Goal: Task Accomplishment & Management: Manage account settings

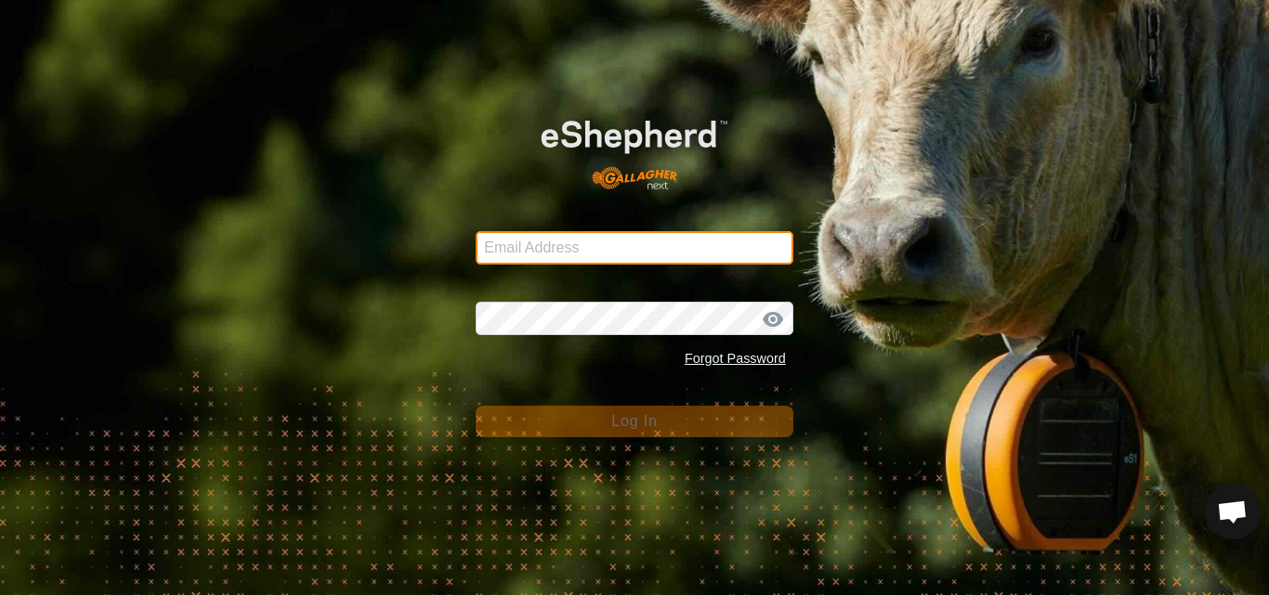
click at [618, 244] on input "Email Address" at bounding box center [634, 247] width 318 height 33
type input "[PERSON_NAME][EMAIL_ADDRESS][DOMAIN_NAME]"
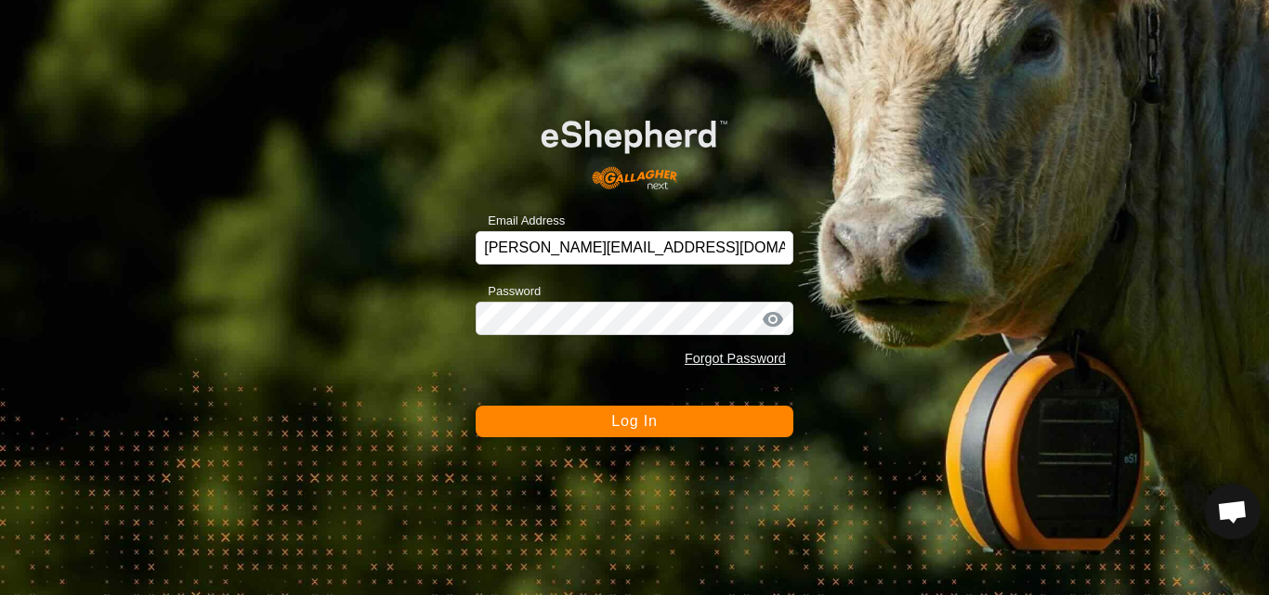
click at [648, 419] on span "Log In" at bounding box center [634, 421] width 46 height 16
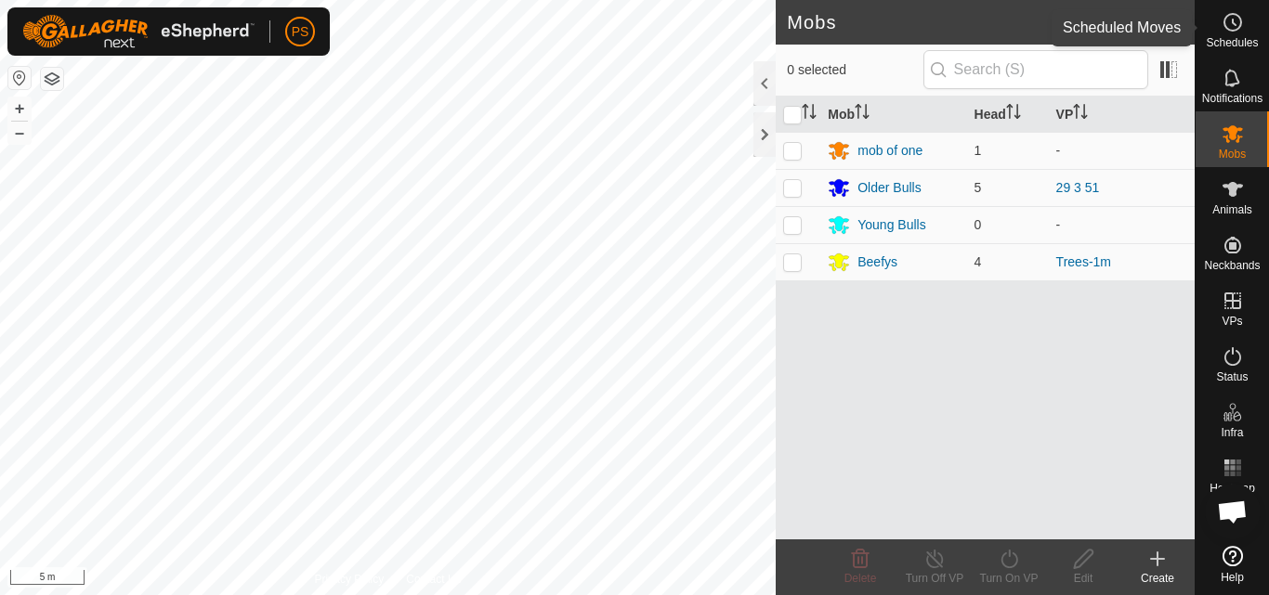
click at [1240, 21] on circle at bounding box center [1232, 22] width 17 height 17
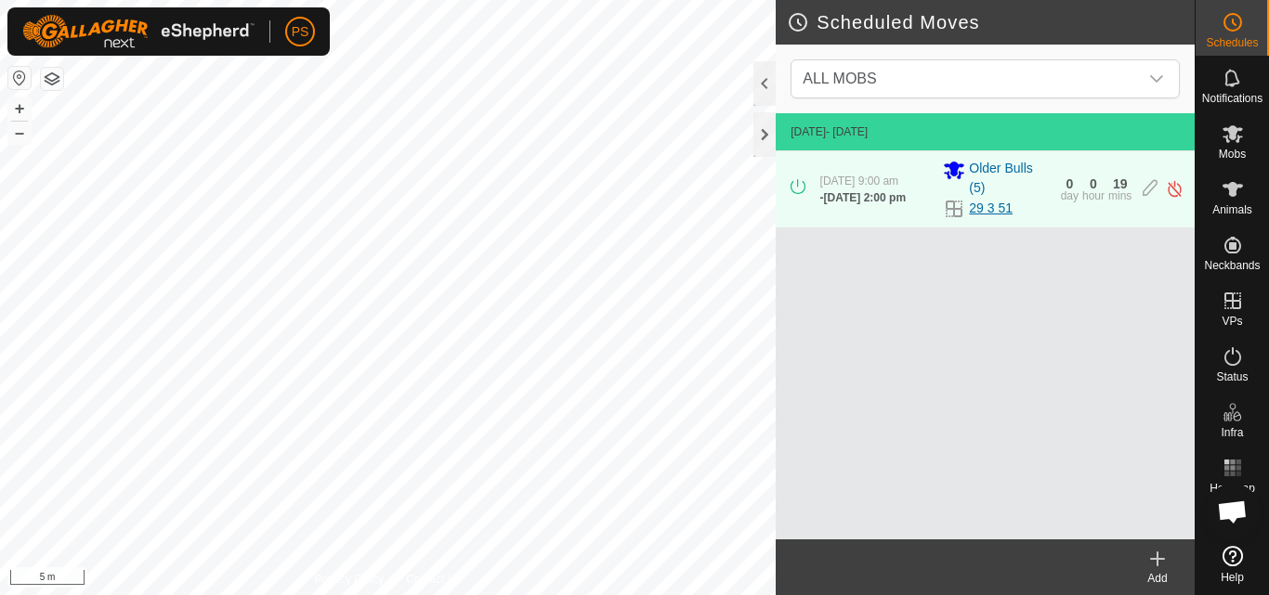
click at [985, 211] on link "29 3 51" at bounding box center [991, 209] width 44 height 20
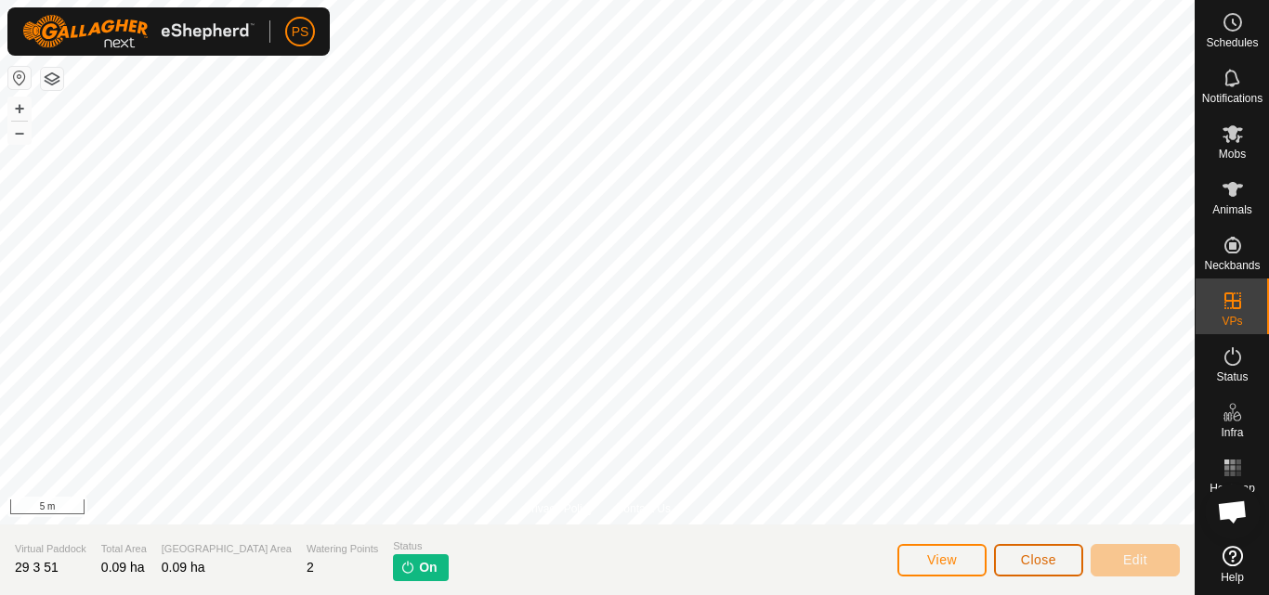
click at [1024, 560] on span "Close" at bounding box center [1038, 560] width 35 height 15
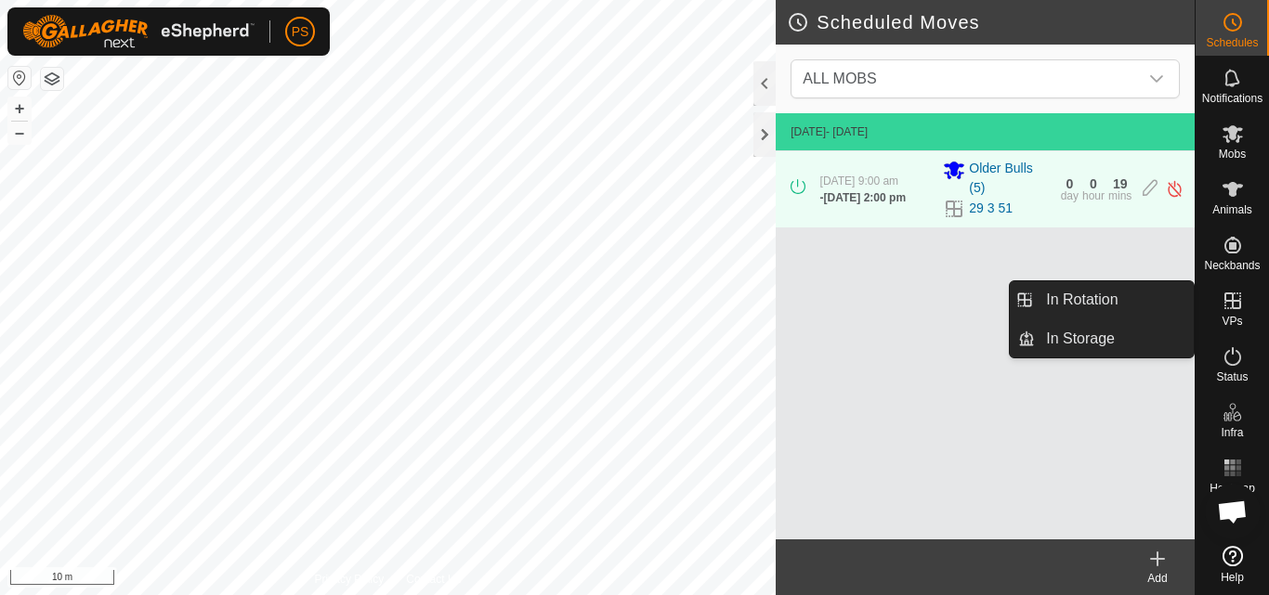
click at [1236, 309] on icon at bounding box center [1232, 301] width 17 height 17
click at [1074, 294] on link "In Rotation" at bounding box center [1114, 299] width 159 height 37
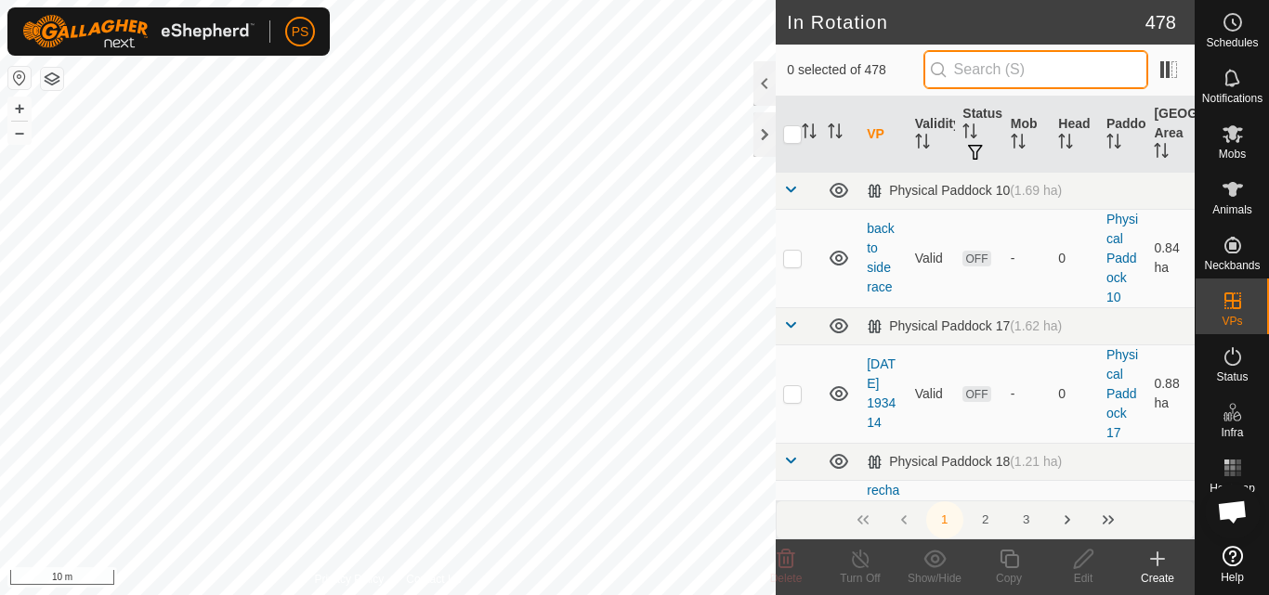
click at [1020, 63] on input "text" at bounding box center [1035, 69] width 225 height 39
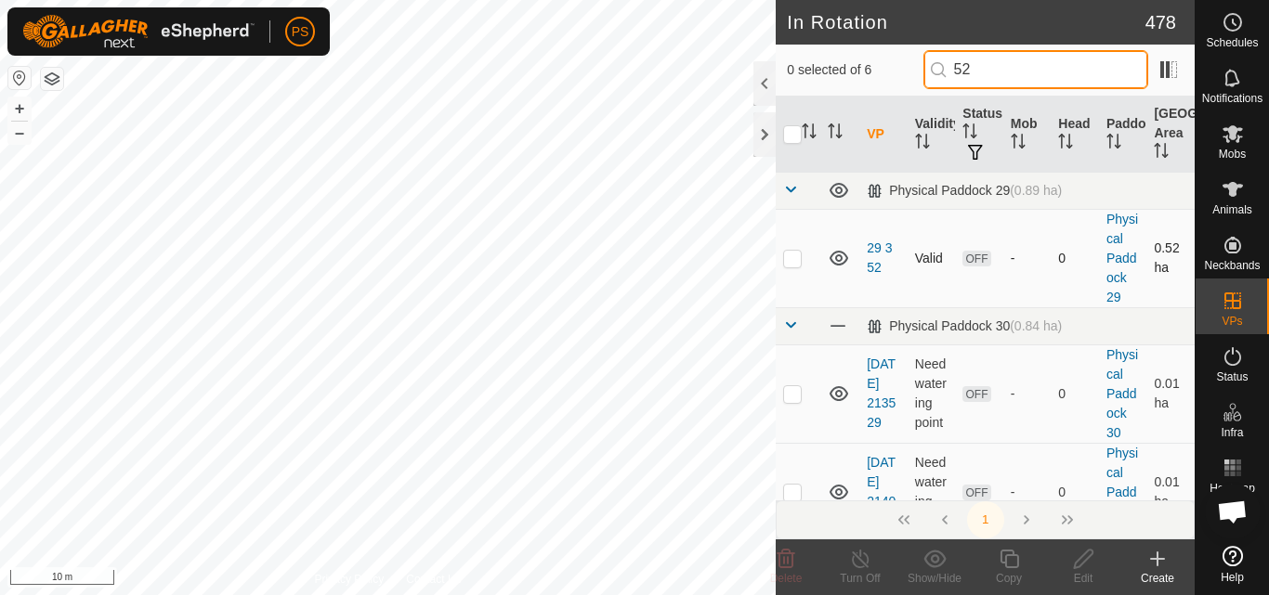
type input "52"
click at [790, 261] on p-checkbox at bounding box center [792, 258] width 19 height 15
checkbox input "true"
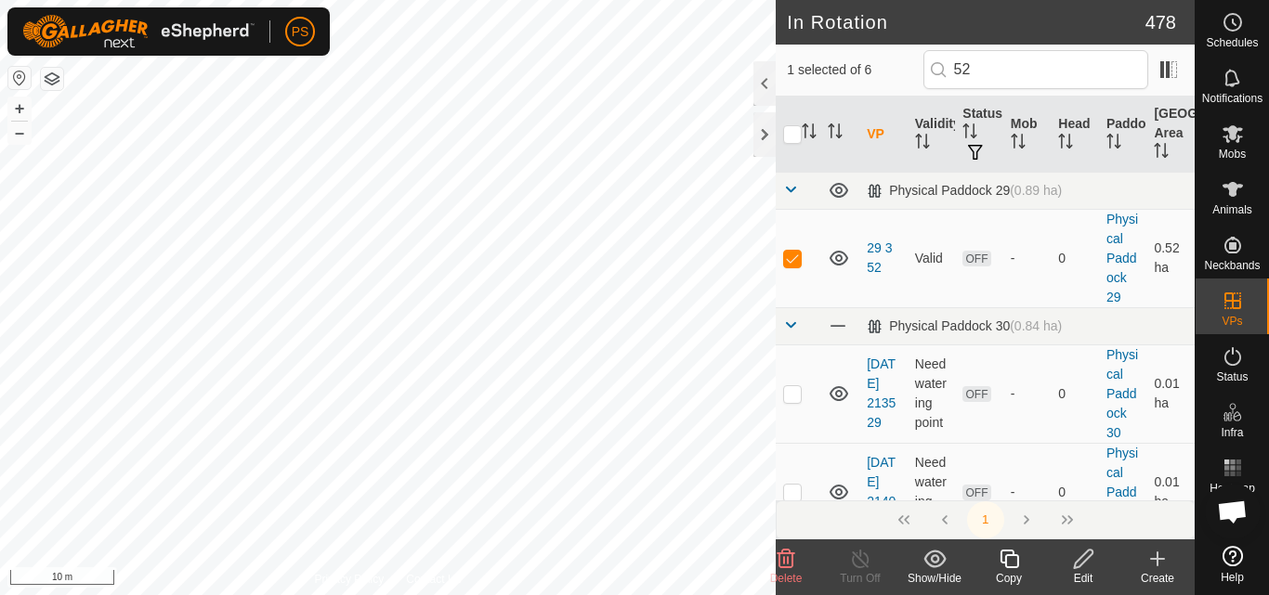
click at [1082, 563] on icon at bounding box center [1083, 559] width 19 height 19
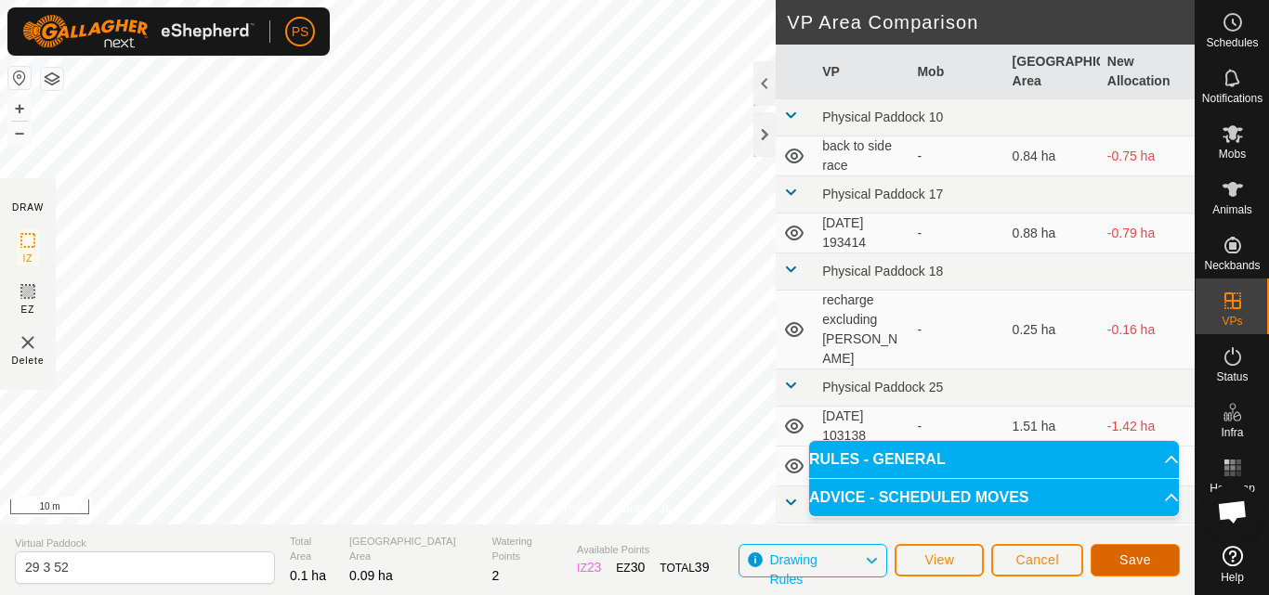
click at [1140, 558] on span "Save" at bounding box center [1135, 560] width 32 height 15
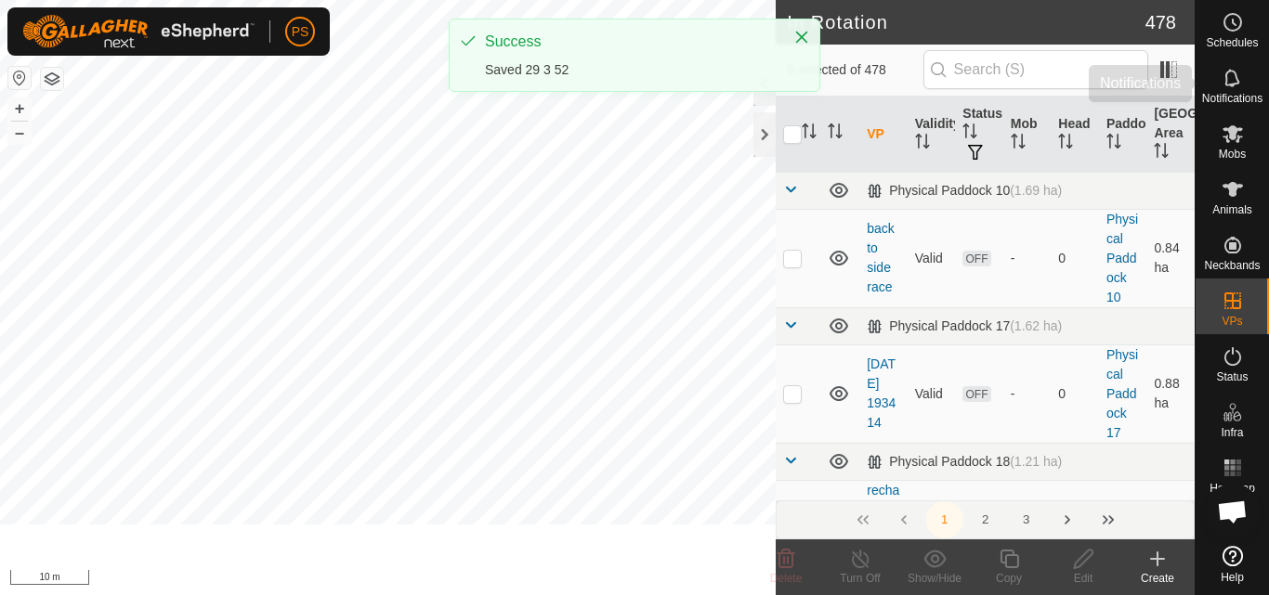
click at [1230, 22] on icon at bounding box center [1232, 22] width 22 height 22
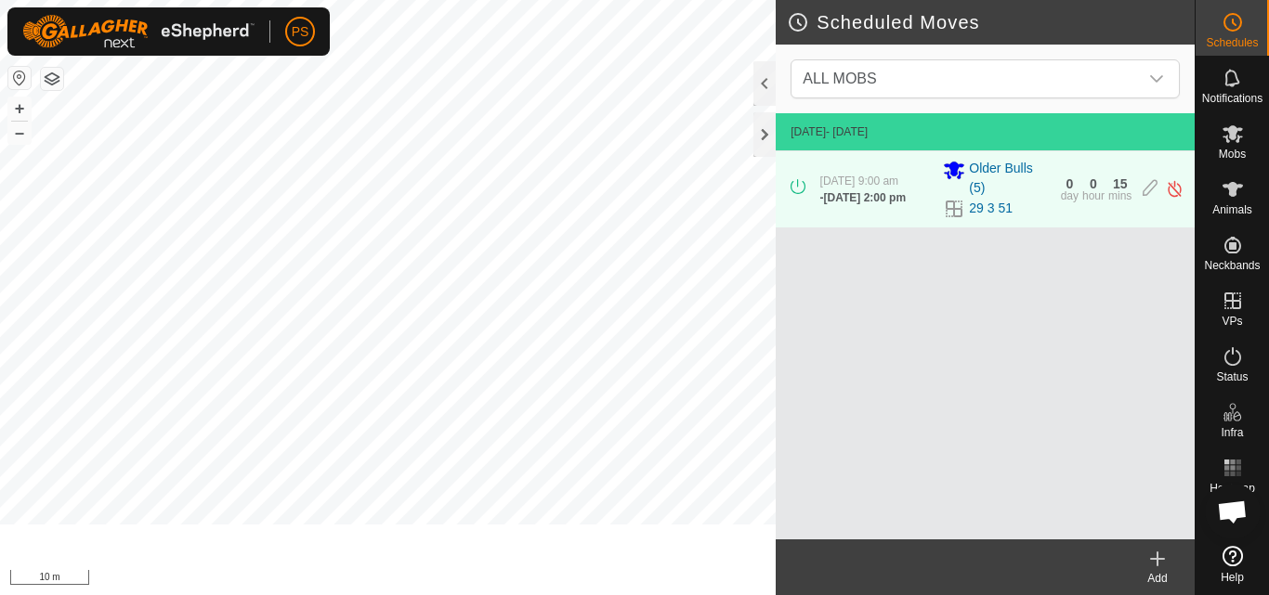
click at [1157, 564] on icon at bounding box center [1157, 559] width 0 height 13
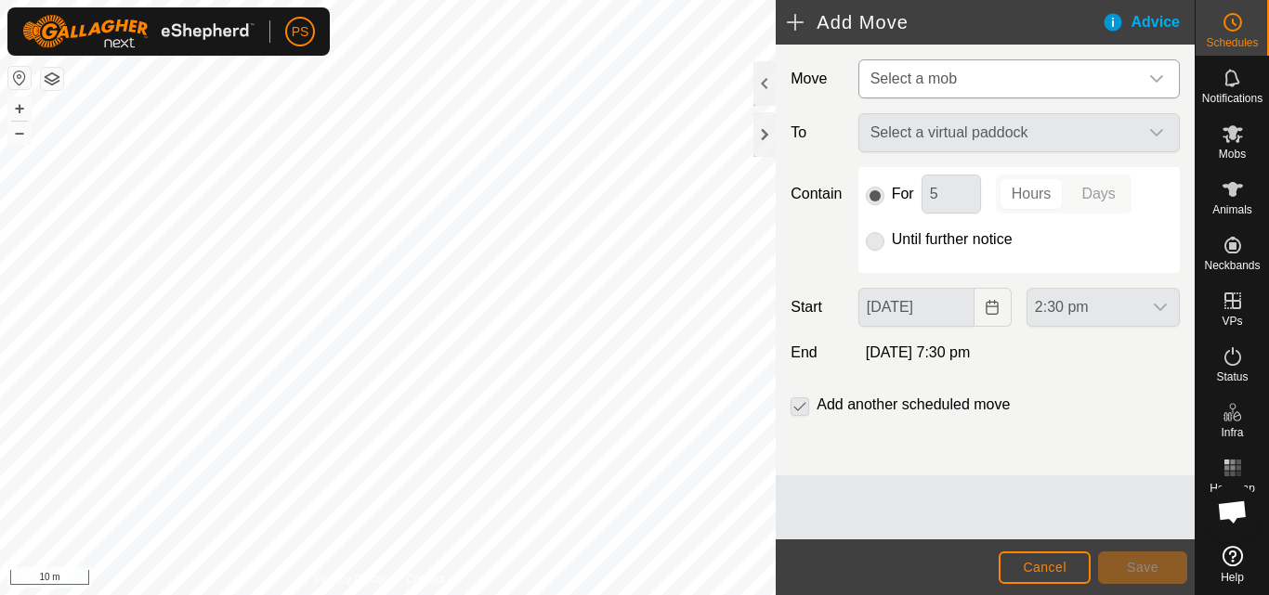
click at [1153, 79] on icon "dropdown trigger" at bounding box center [1156, 78] width 13 height 7
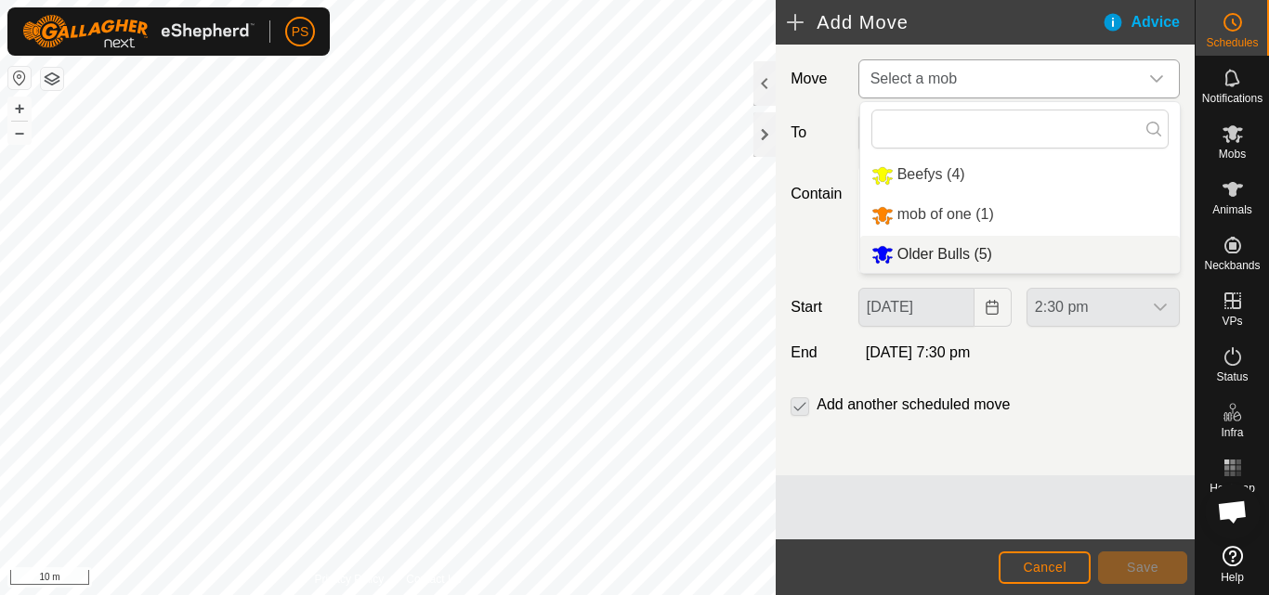
click at [950, 251] on li "Older Bulls (5)" at bounding box center [1019, 255] width 319 height 38
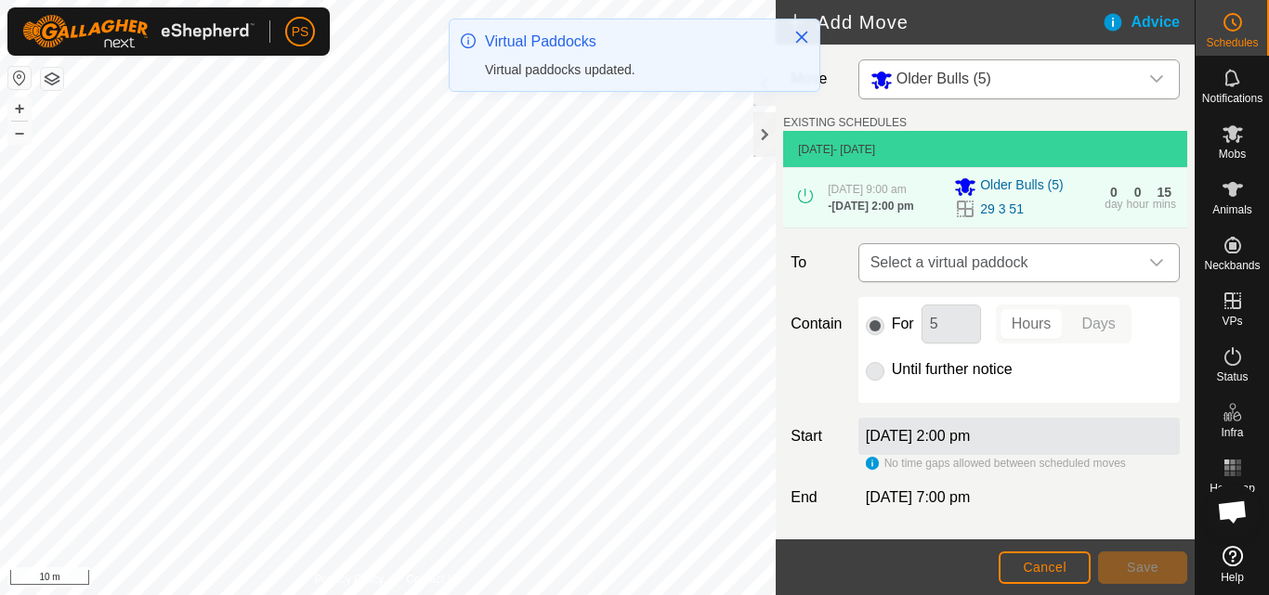
click at [1149, 265] on icon "dropdown trigger" at bounding box center [1156, 262] width 15 height 15
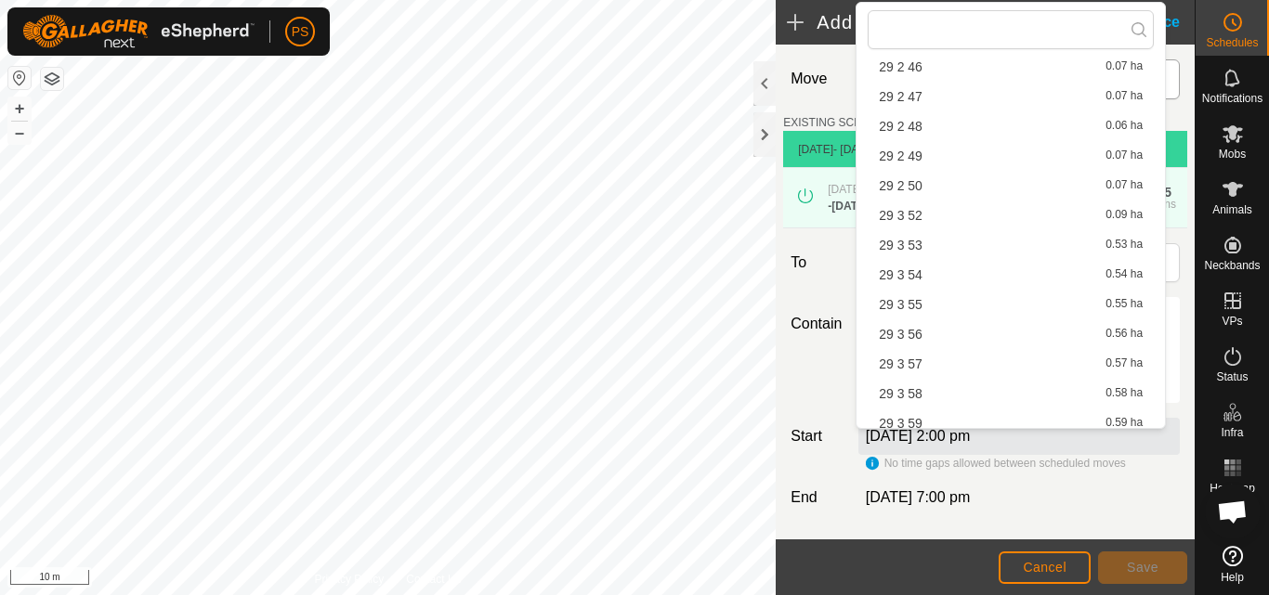
scroll to position [1393, 0]
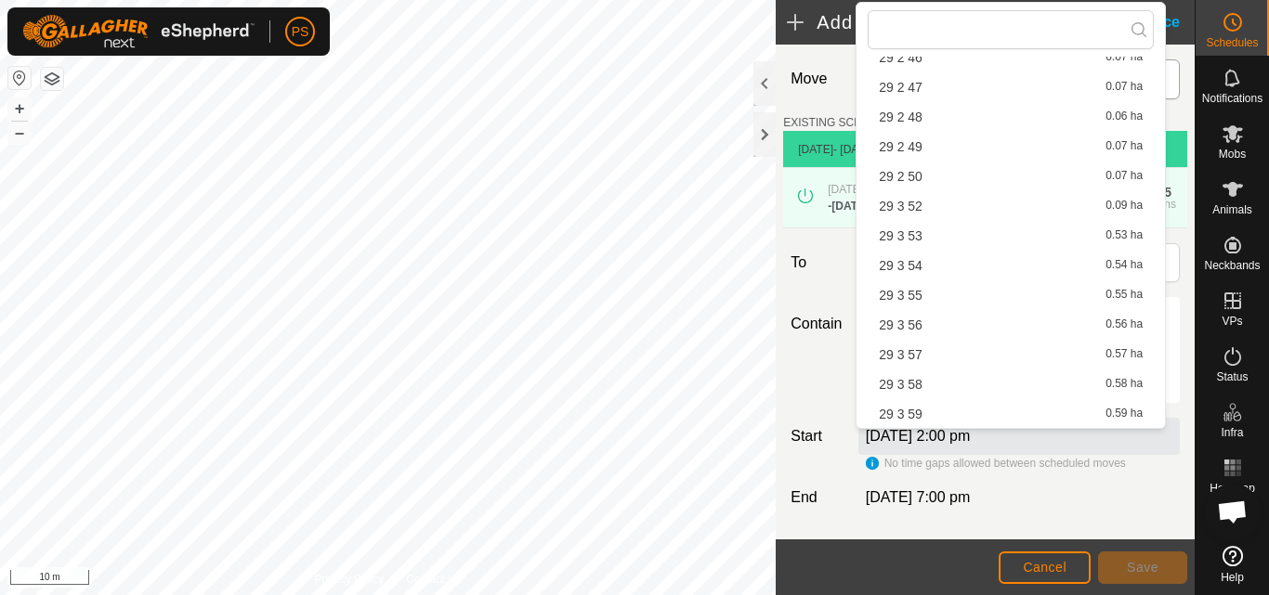
click at [911, 205] on li "29 3 52 0.09 ha" at bounding box center [1010, 206] width 286 height 28
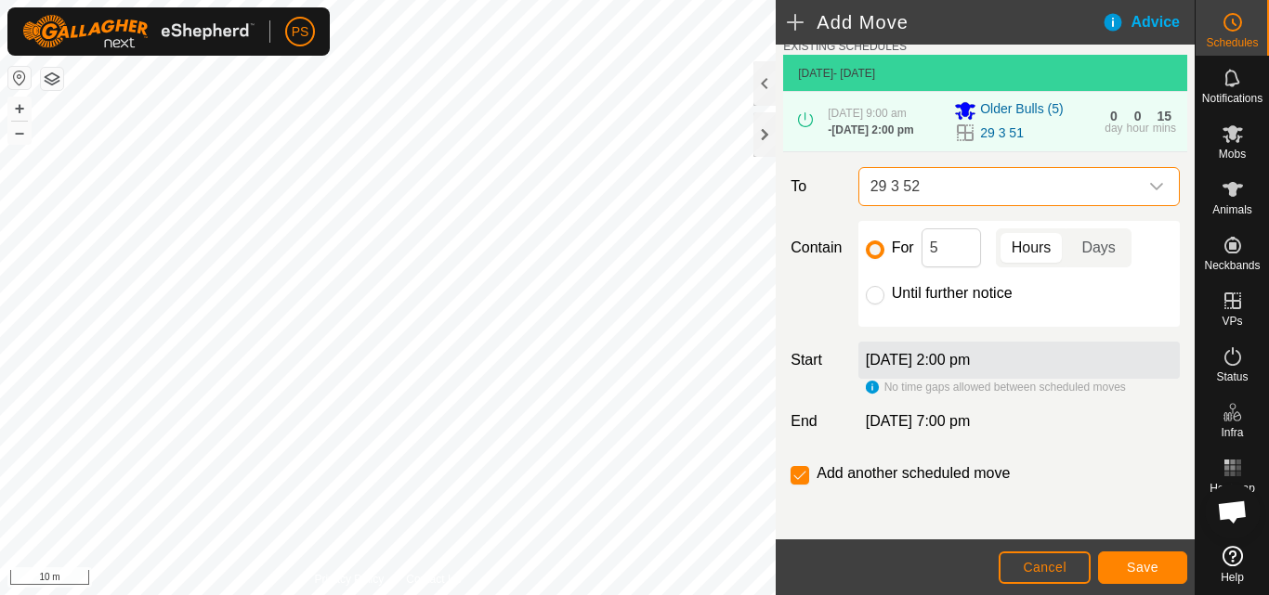
scroll to position [86, 0]
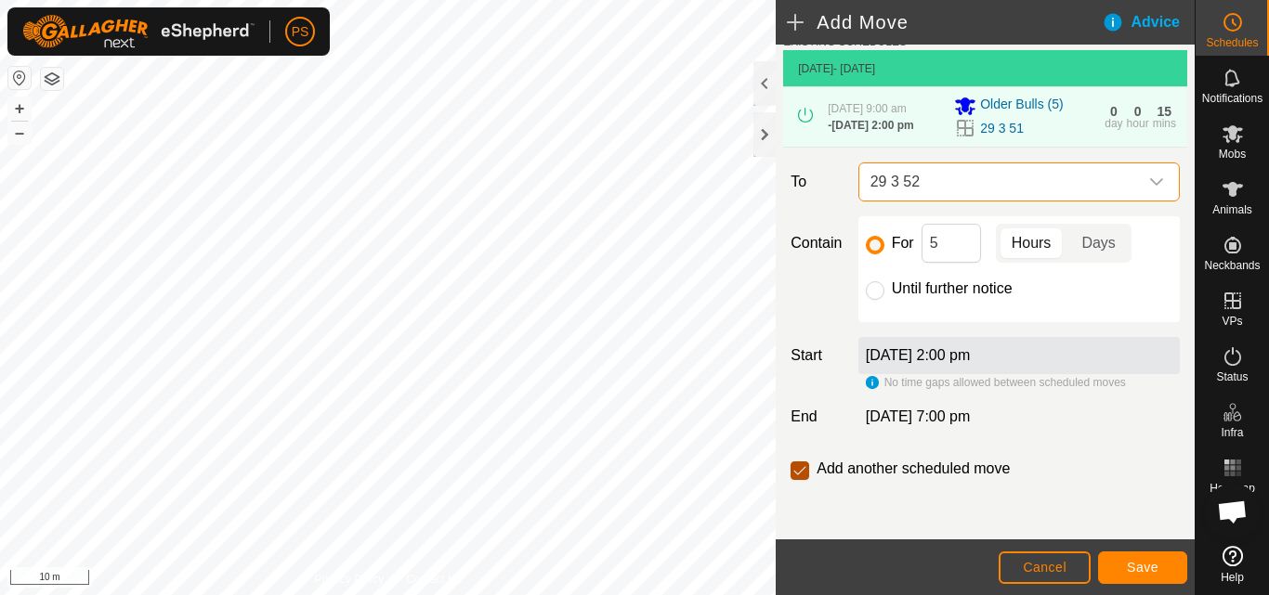
click at [808, 473] on input "checkbox" at bounding box center [799, 471] width 19 height 19
checkbox input "false"
click at [1151, 568] on span "Save" at bounding box center [1142, 567] width 32 height 15
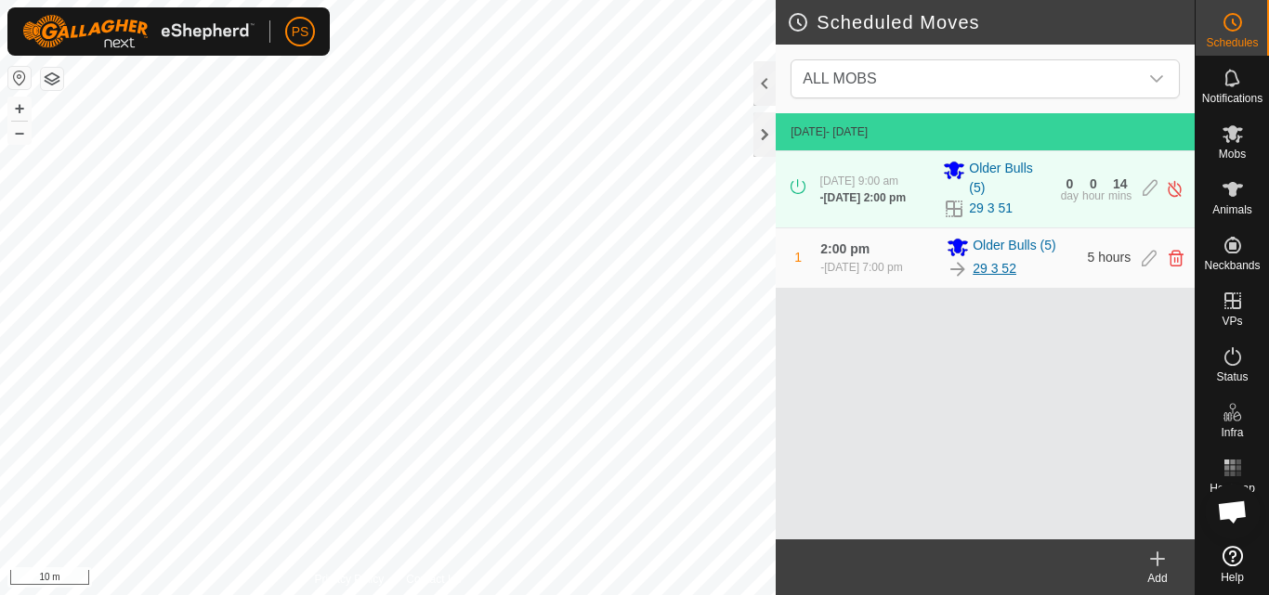
click at [996, 266] on link "29 3 52" at bounding box center [994, 269] width 44 height 20
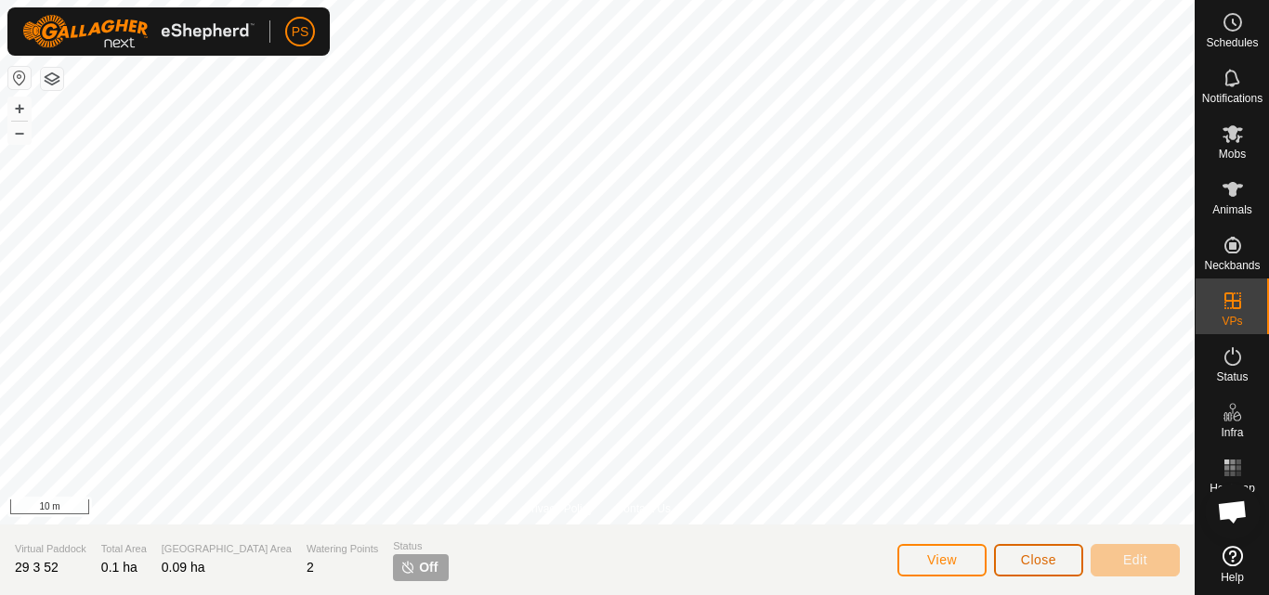
click at [1055, 549] on button "Close" at bounding box center [1038, 560] width 89 height 33
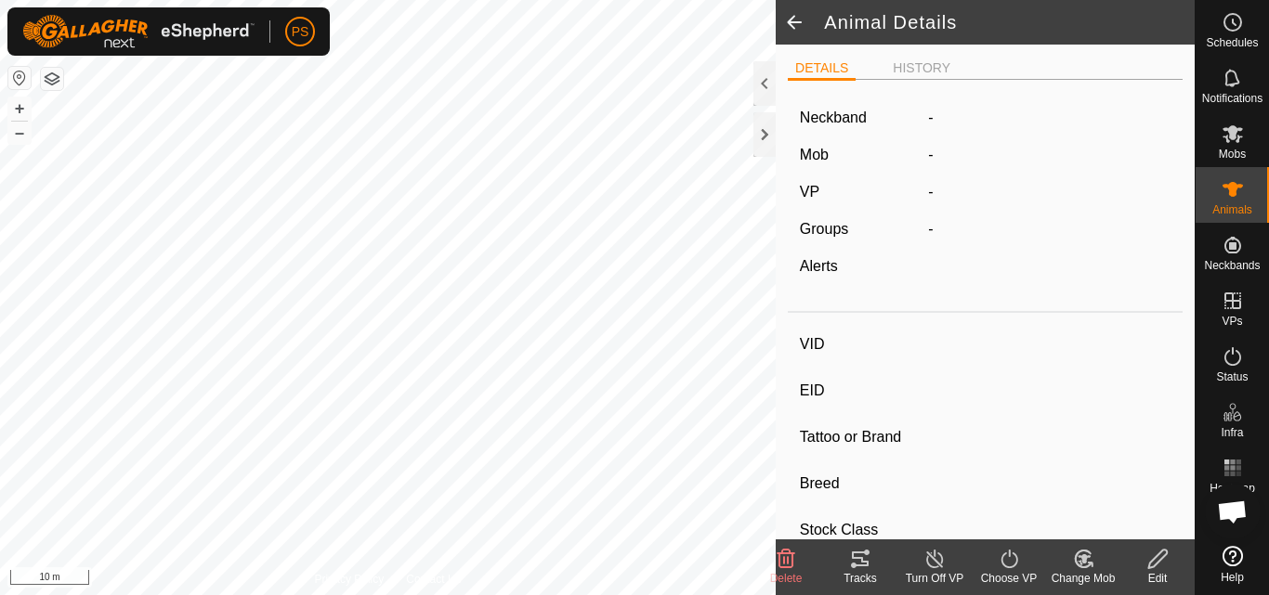
click at [857, 561] on icon at bounding box center [860, 559] width 22 height 22
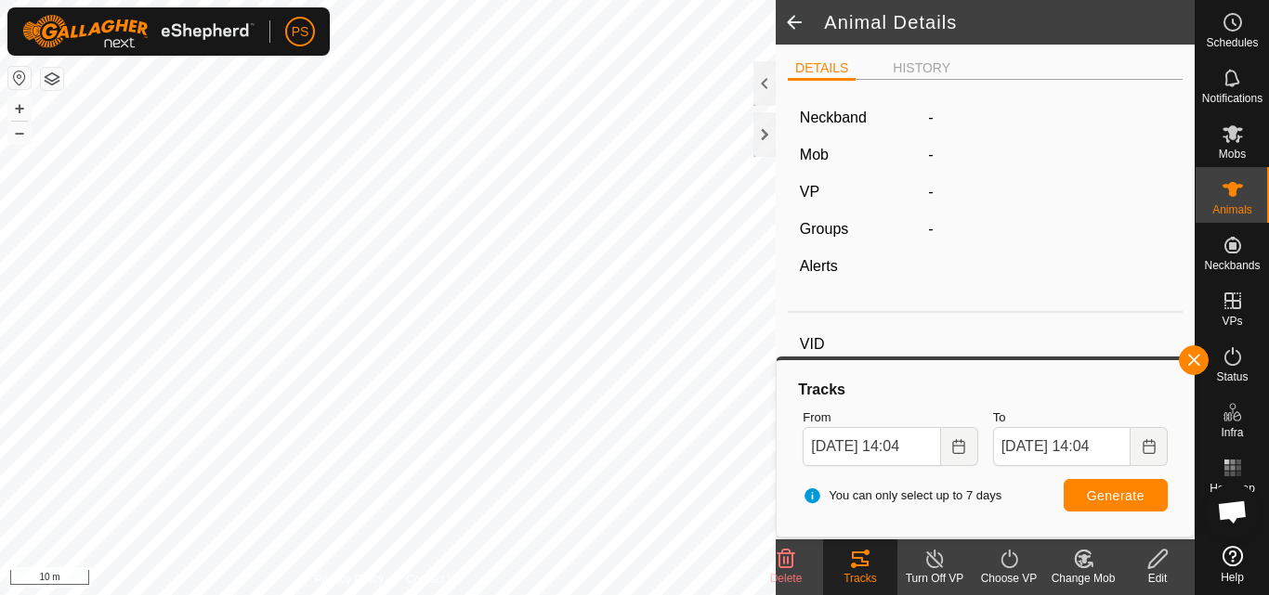
type input "2437"
type input "-"
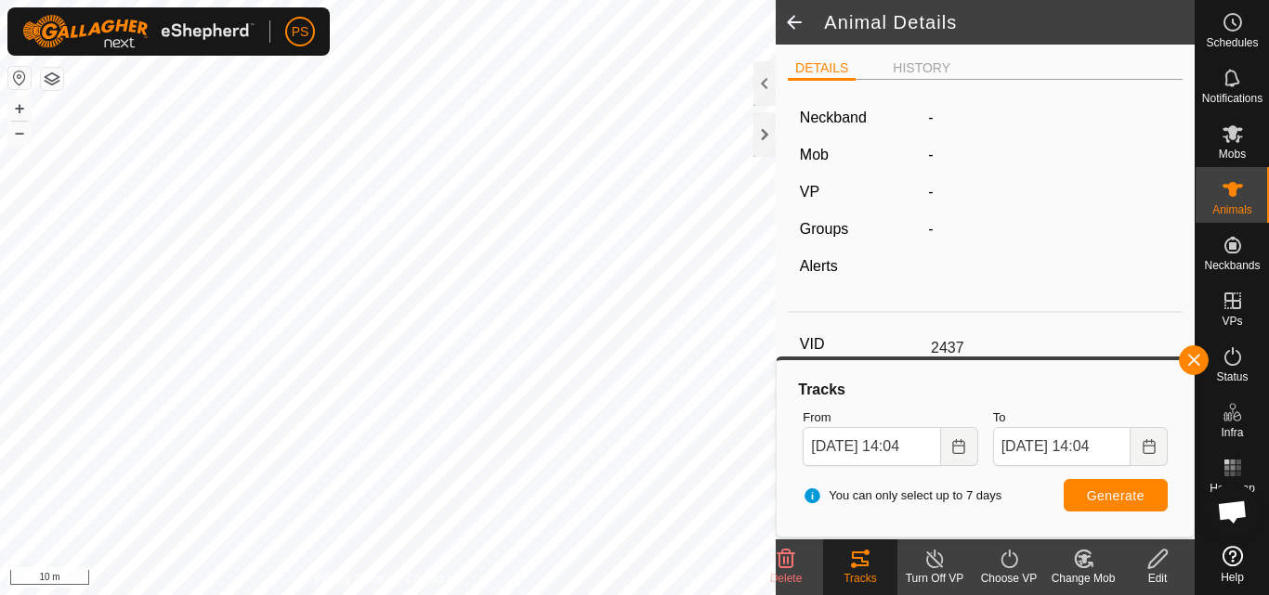
type input "0 kg"
type input "-"
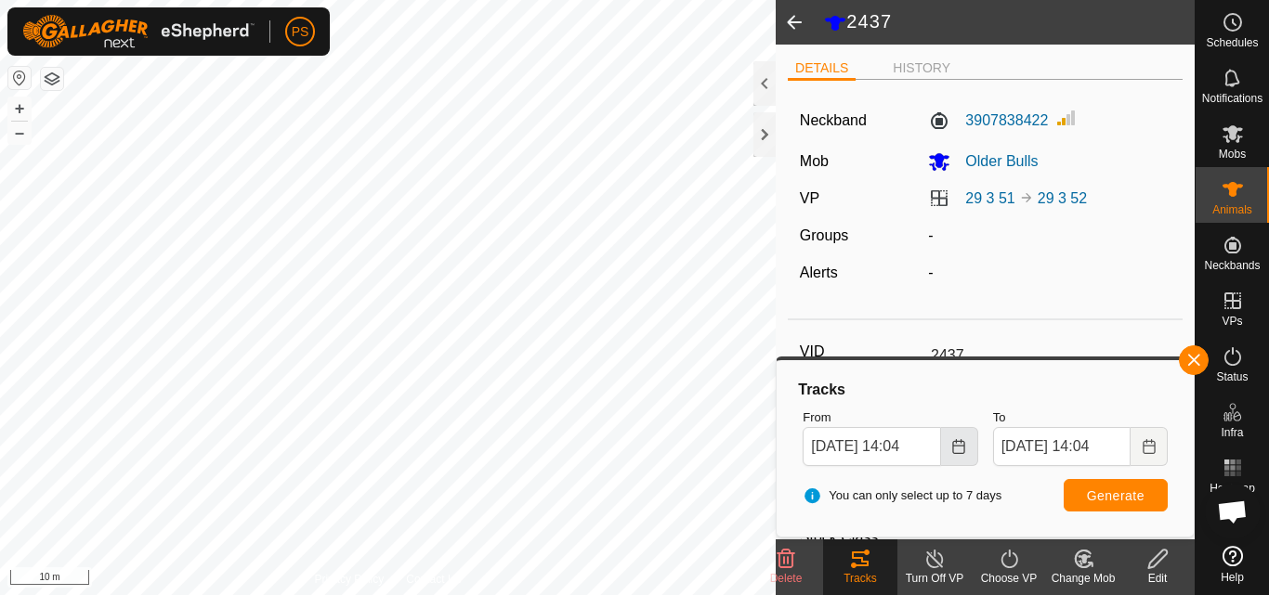
click at [957, 448] on icon "Choose Date" at bounding box center [958, 446] width 15 height 15
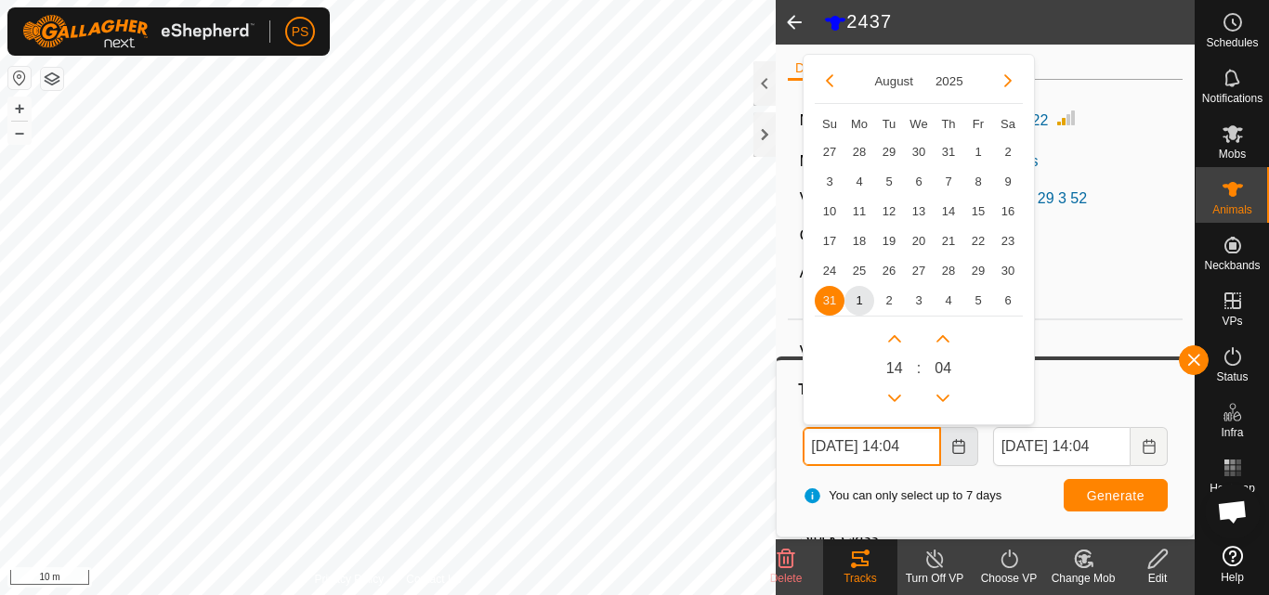
scroll to position [0, 8]
click at [891, 395] on button "Previous Hour" at bounding box center [894, 398] width 30 height 30
click at [891, 395] on icon "Previous Hour" at bounding box center [894, 397] width 15 height 15
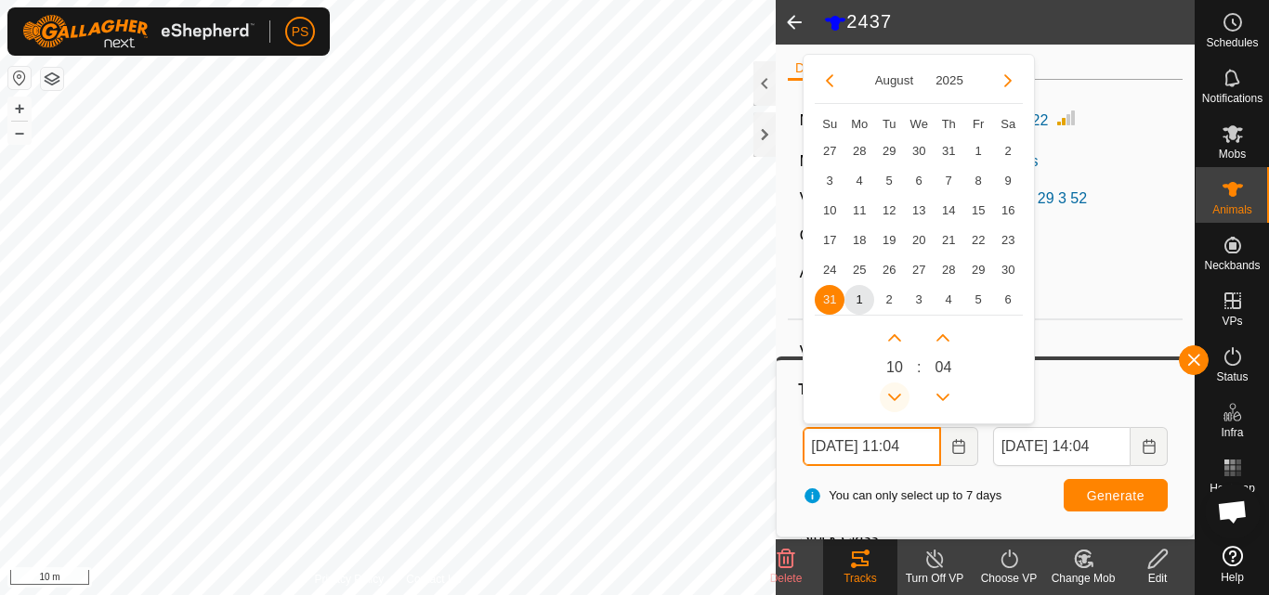
click at [891, 395] on icon "Previous Hour" at bounding box center [894, 397] width 15 height 15
click at [860, 295] on span "1" at bounding box center [859, 300] width 30 height 30
type input "[DATE] 09:04"
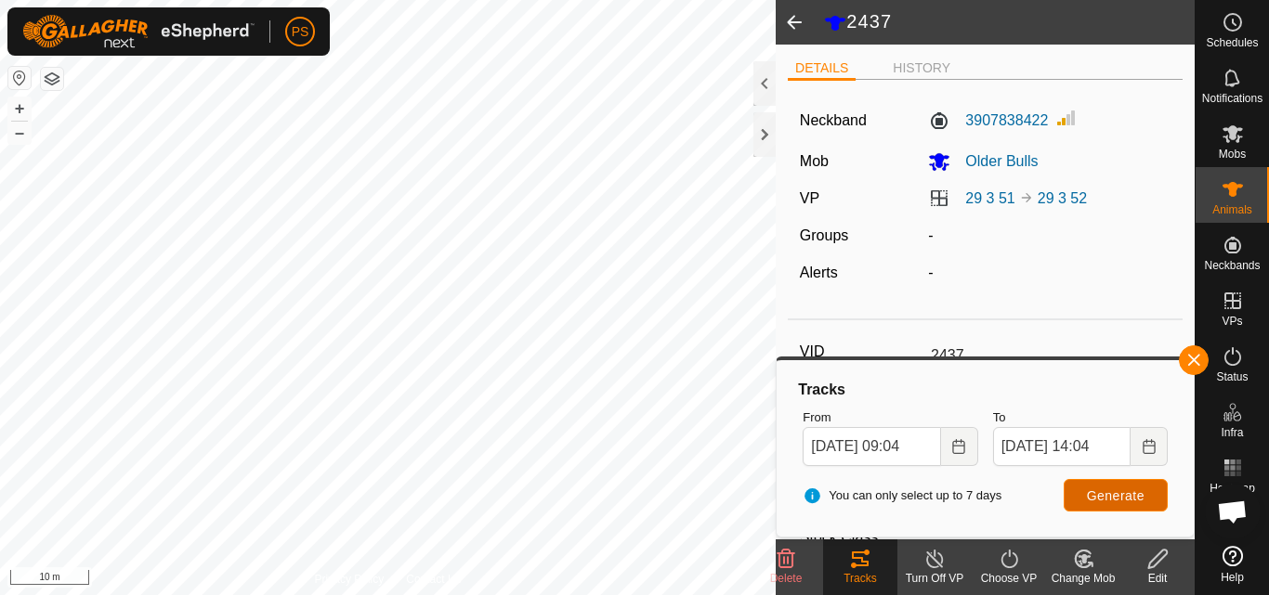
click at [1103, 496] on span "Generate" at bounding box center [1116, 495] width 58 height 15
type input "2447"
type input "-"
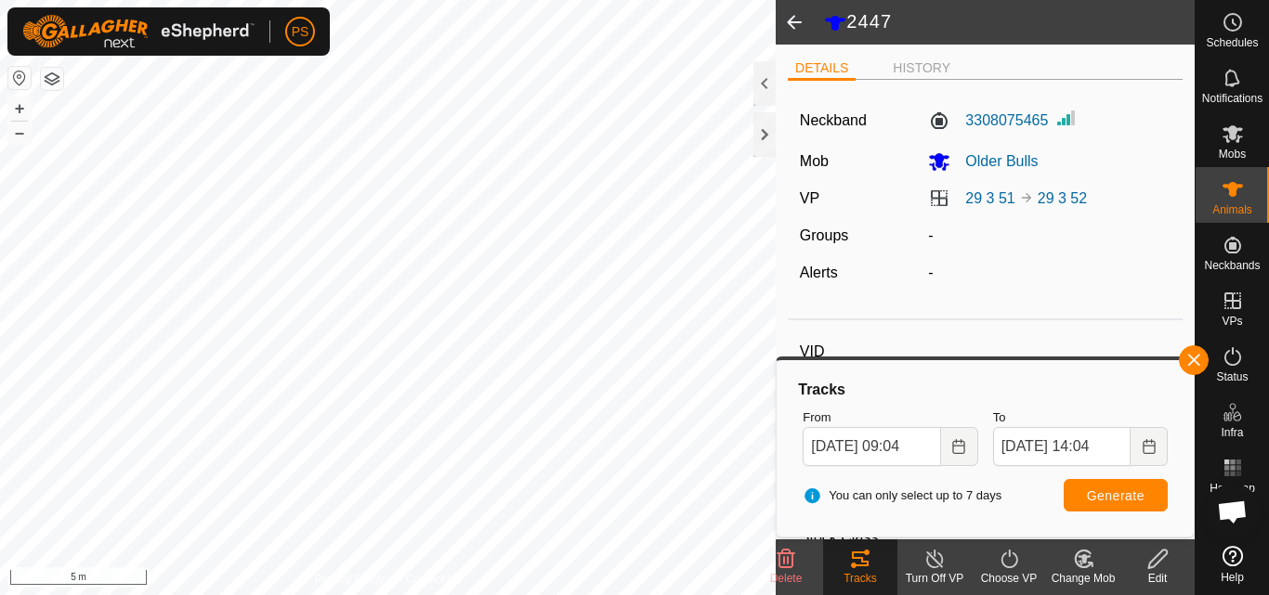
type input "-"
type input "0 kg"
type input "-"
click at [1141, 495] on span "Generate" at bounding box center [1116, 495] width 58 height 15
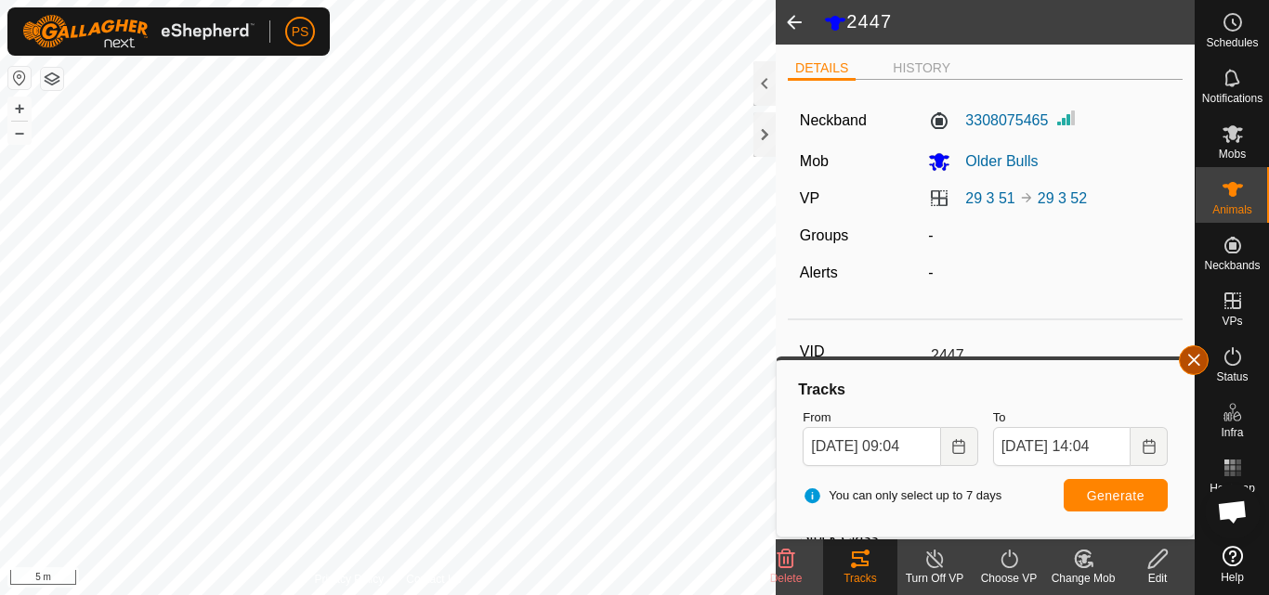
click at [1192, 358] on span "button" at bounding box center [1193, 360] width 15 height 15
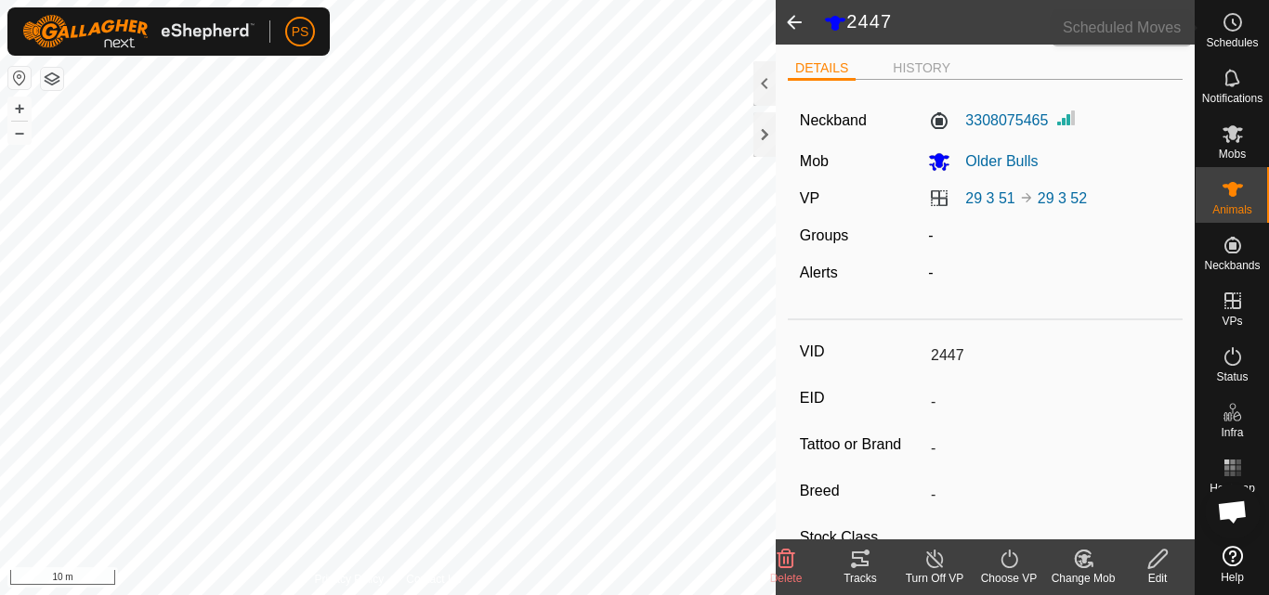
click at [1236, 21] on icon at bounding box center [1232, 22] width 22 height 22
